Goal: Task Accomplishment & Management: Manage account settings

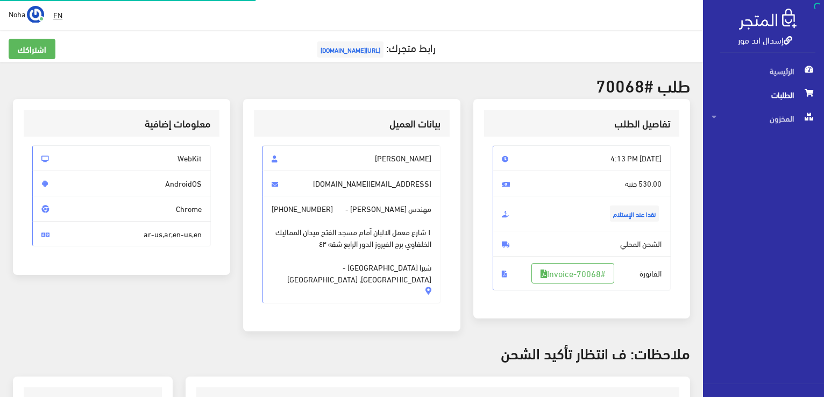
scroll to position [161, 0]
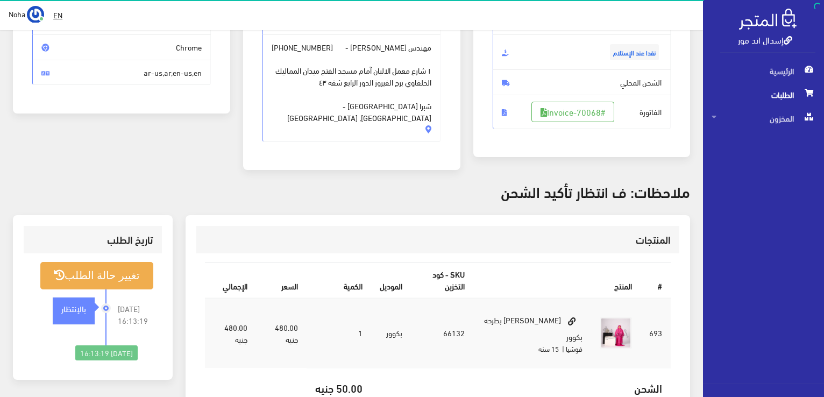
click at [771, 98] on span "الطلبات" at bounding box center [764, 95] width 104 height 24
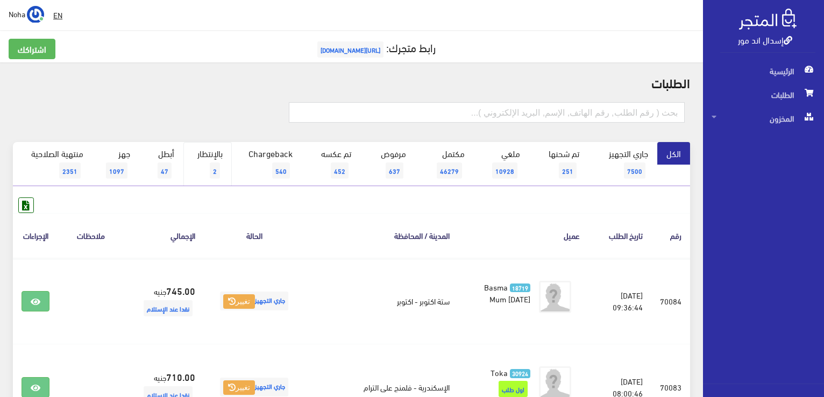
click at [209, 164] on link "بالإنتظار 2" at bounding box center [207, 164] width 48 height 44
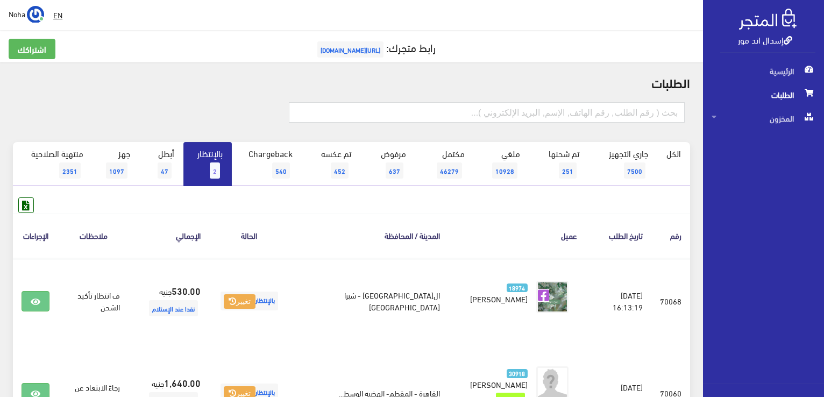
click at [211, 160] on link "بالإنتظار 2" at bounding box center [207, 164] width 48 height 44
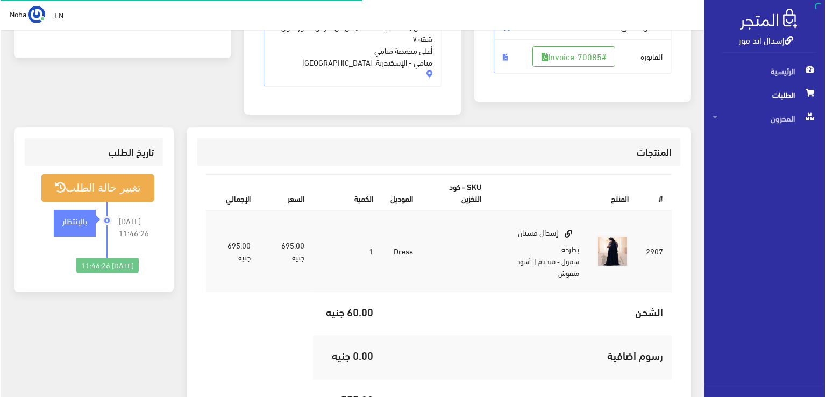
scroll to position [215, 0]
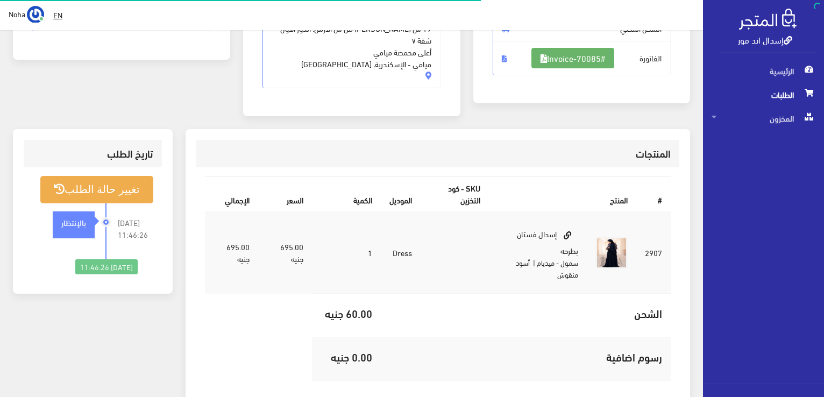
click at [597, 56] on link "#Invoice-70085" at bounding box center [572, 58] width 83 height 20
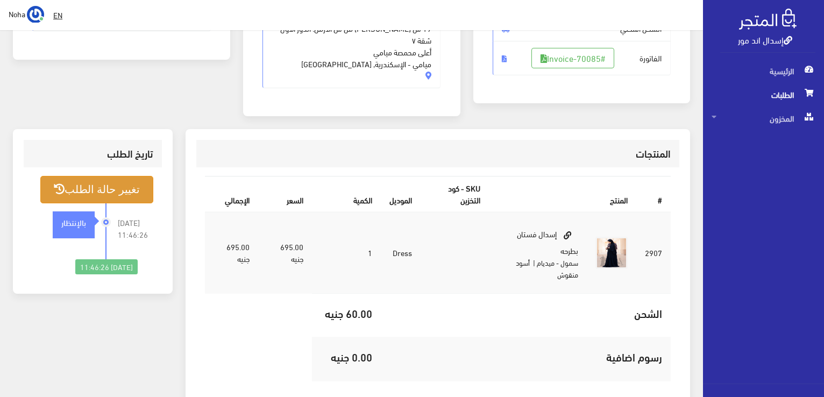
click at [110, 181] on button "تغيير حالة الطلب" at bounding box center [96, 189] width 113 height 27
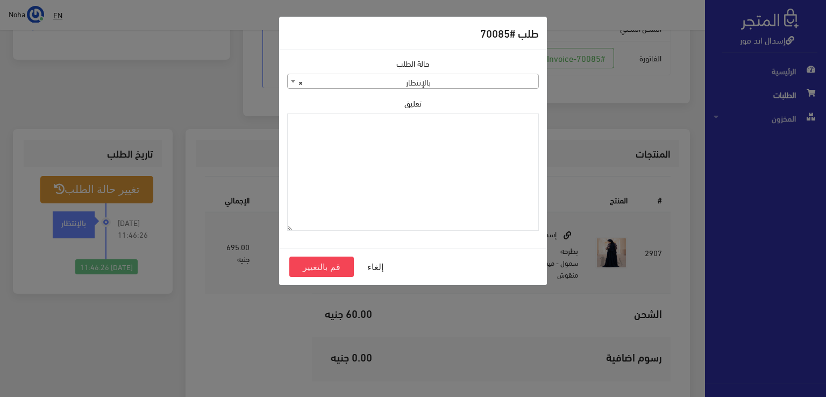
click at [464, 92] on div "حالة الطلب جاري التجهيز تم شحنها ملغي مكتمل مرفوض تم عكس الإلغاء فشل تم رد المب…" at bounding box center [413, 149] width 265 height 182
drag, startPoint x: 465, startPoint y: 91, endPoint x: 466, endPoint y: 86, distance: 5.6
click at [466, 87] on div "حالة الطلب جاري التجهيز تم شحنها ملغي مكتمل مرفوض تم عكس الإلغاء فشل تم رد المب…" at bounding box center [413, 149] width 265 height 182
click at [470, 82] on span "× بالإنتظار" at bounding box center [413, 81] width 251 height 15
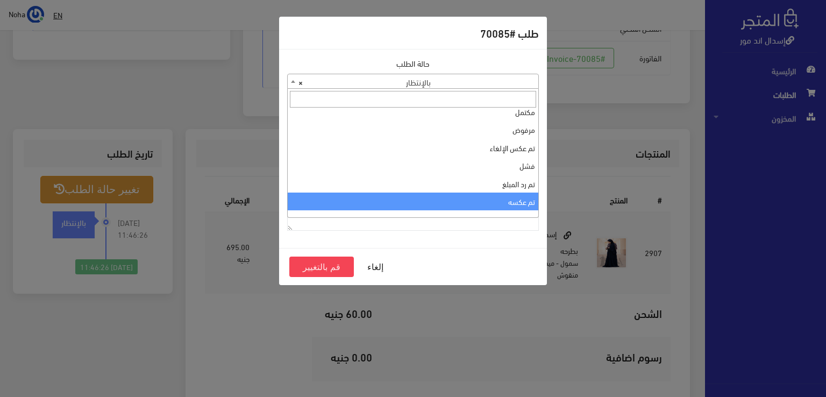
scroll to position [0, 0]
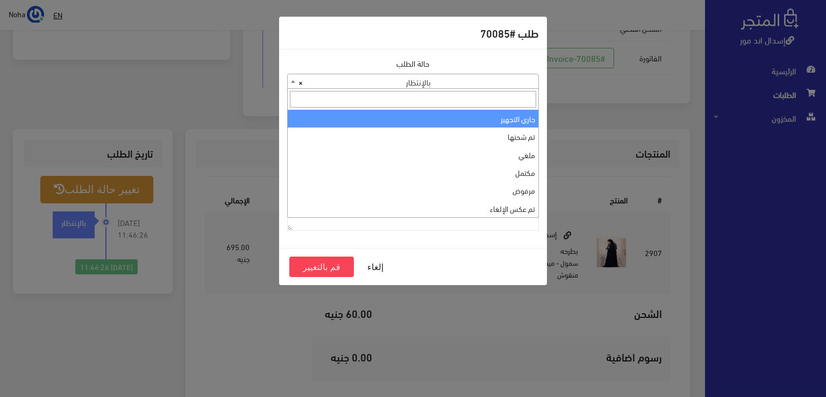
select select "1"
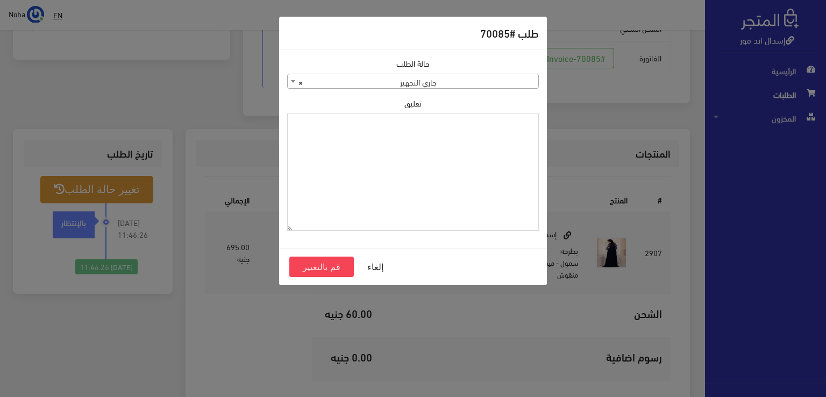
paste textarea "إسدال وان سايز سادة"
type textarea "إسدال وان سايز سادة"
drag, startPoint x: 323, startPoint y: 265, endPoint x: 420, endPoint y: 189, distance: 123.3
click at [418, 200] on form "طلب #70085 حالة الطلب جاري التجهيز تم شحنها ملغي مكتمل مرفوض تم عكس الإلغاء فشل…" at bounding box center [413, 151] width 268 height 268
drag, startPoint x: 422, startPoint y: 183, endPoint x: 579, endPoint y: 149, distance: 160.8
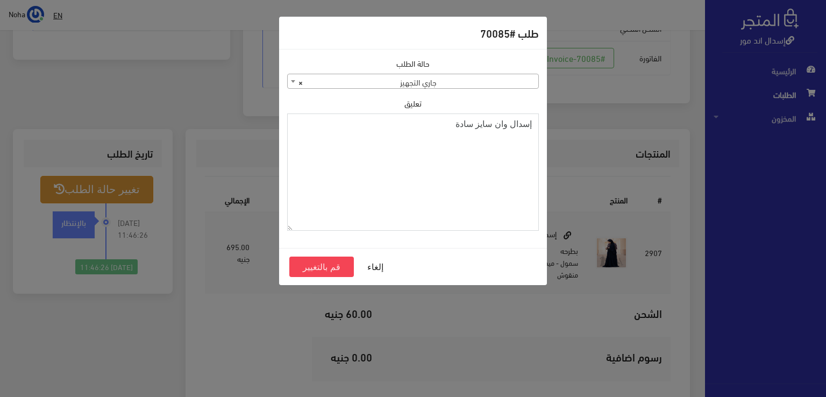
click at [579, 149] on div "طلب #70085 حالة الطلب جاري التجهيز تم شحنها ملغي مكتمل مرفوض تم عكس الإلغاء فشل…" at bounding box center [413, 198] width 826 height 397
click at [527, 126] on textarea "1112497" at bounding box center [413, 172] width 252 height 118
type textarea "1112497"
click at [331, 264] on button "قم بالتغيير" at bounding box center [321, 267] width 65 height 20
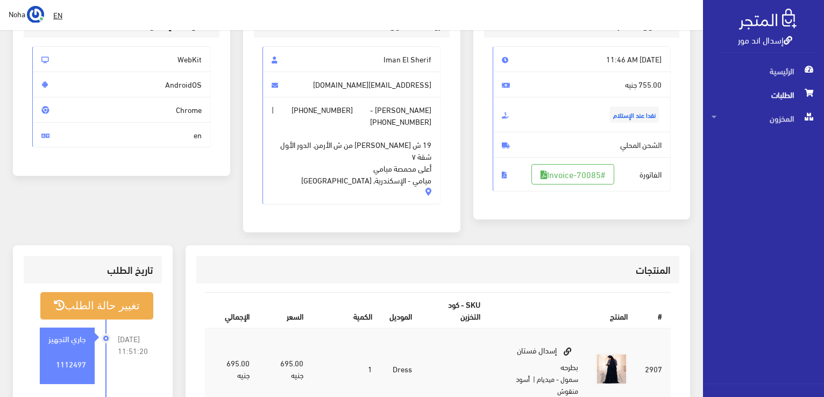
scroll to position [161, 0]
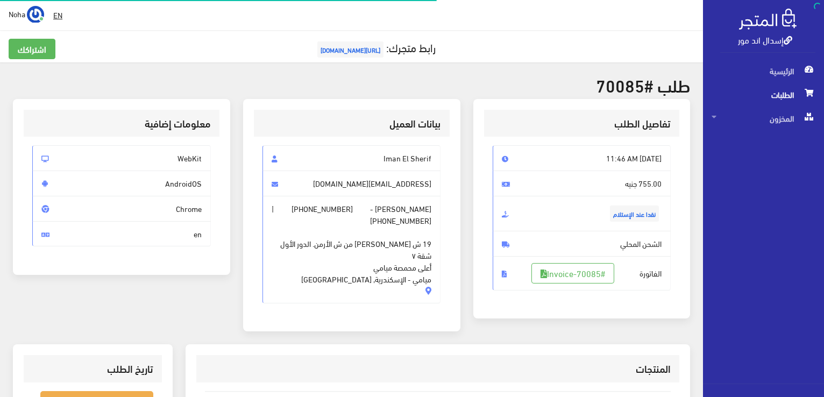
scroll to position [211, 0]
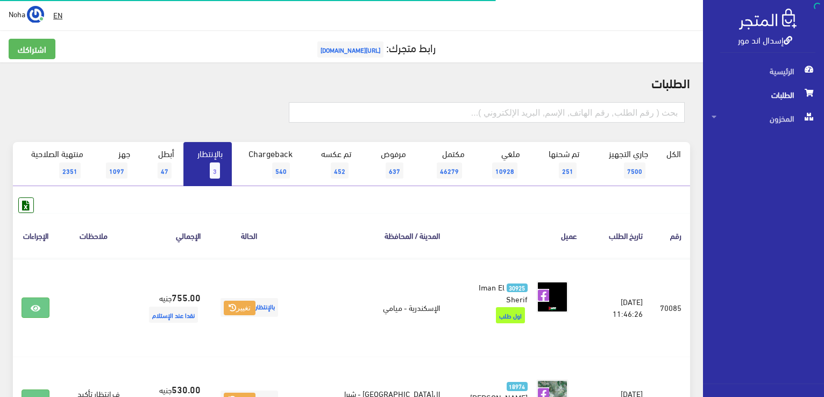
click at [211, 169] on span "3" at bounding box center [215, 170] width 10 height 16
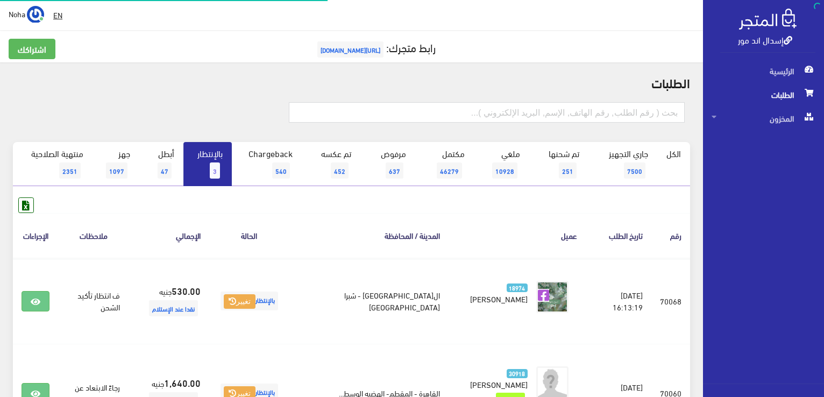
scroll to position [118, 0]
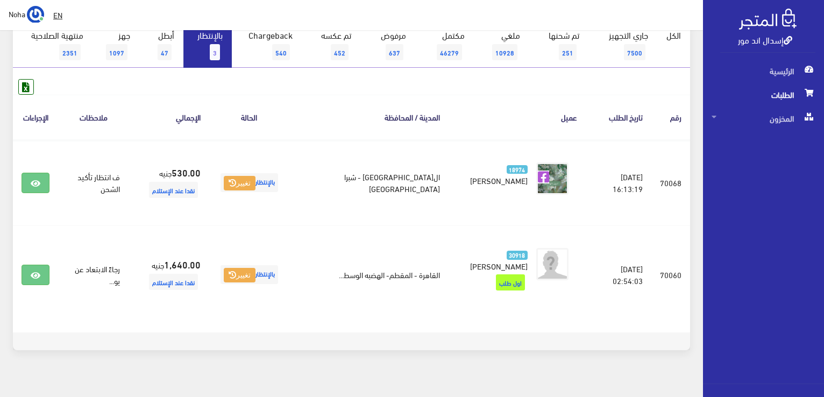
click at [208, 52] on link "بالإنتظار 3" at bounding box center [207, 46] width 48 height 44
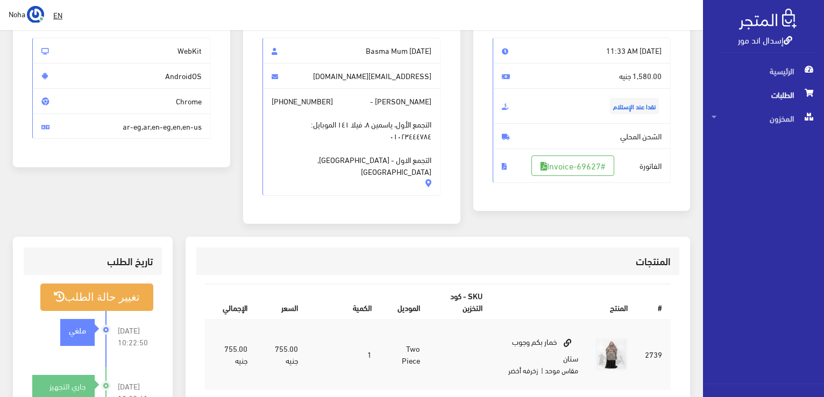
scroll to position [108, 0]
